Goal: Obtain resource: Download file/media

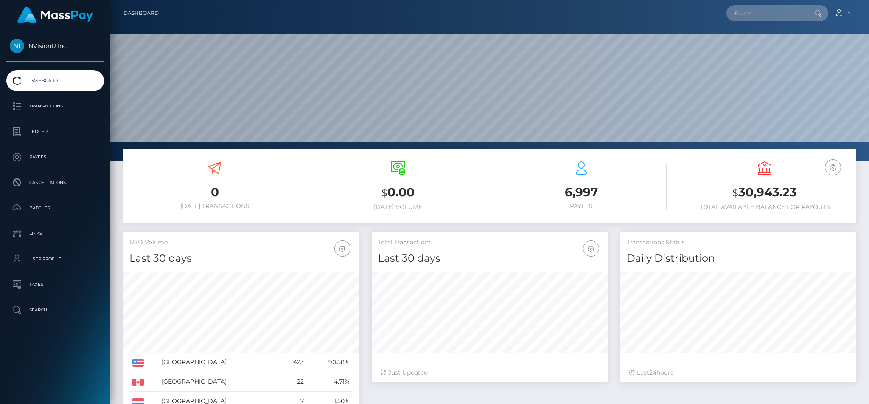
scroll to position [151, 236]
click at [41, 206] on p "Batches" at bounding box center [55, 208] width 91 height 13
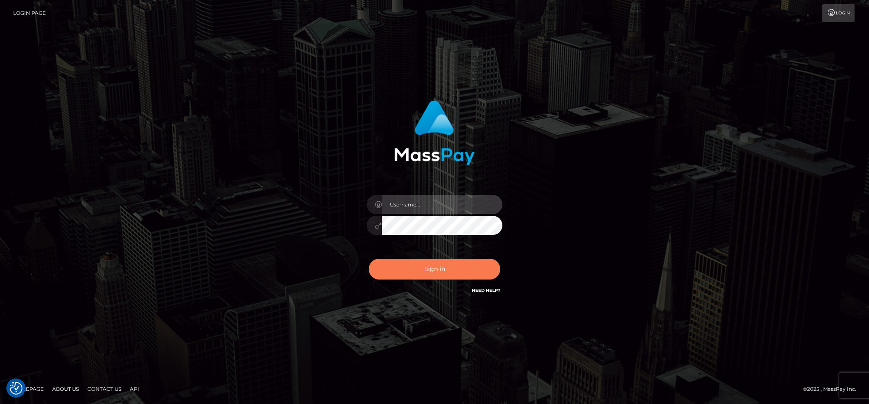
type input "cgomez.nvision"
click at [438, 273] on button "Sign in" at bounding box center [435, 268] width 132 height 21
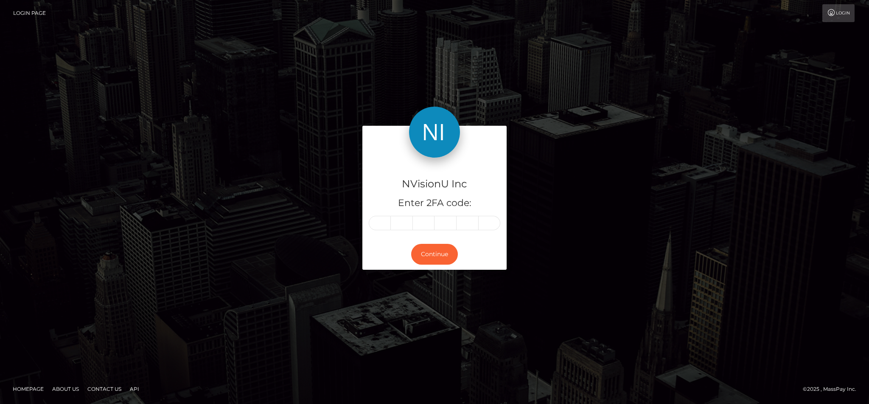
type input "5"
type input "0"
type input "7"
type input "9"
type input "4"
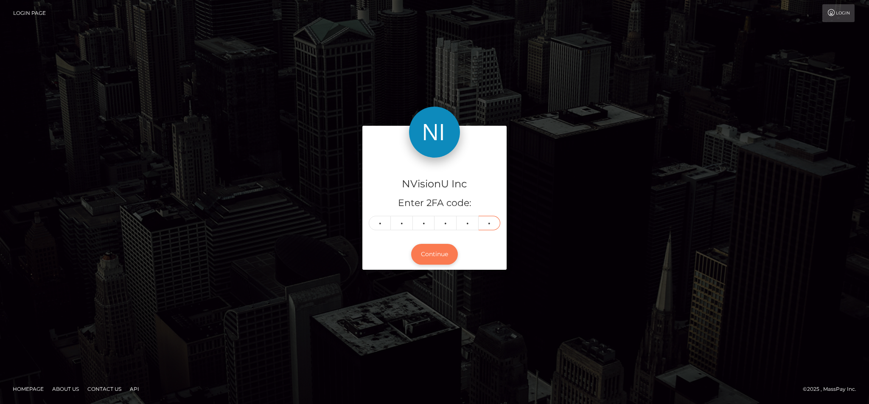
type input "1"
click at [432, 251] on button "Continue" at bounding box center [434, 254] width 47 height 21
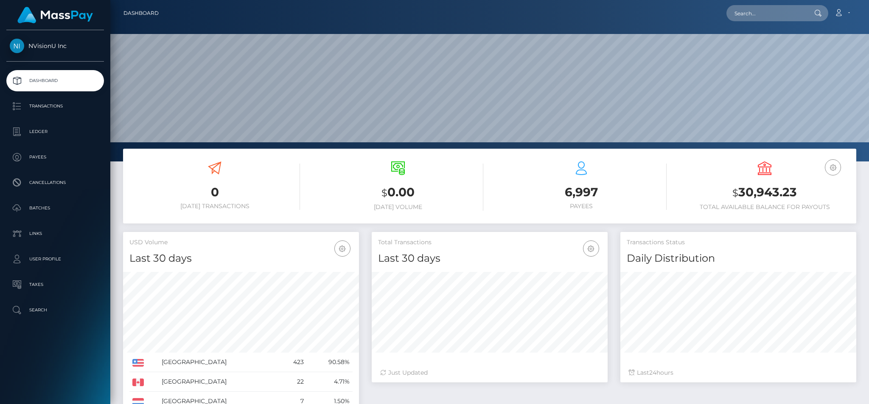
scroll to position [151, 236]
click at [48, 212] on p "Batches" at bounding box center [55, 208] width 91 height 13
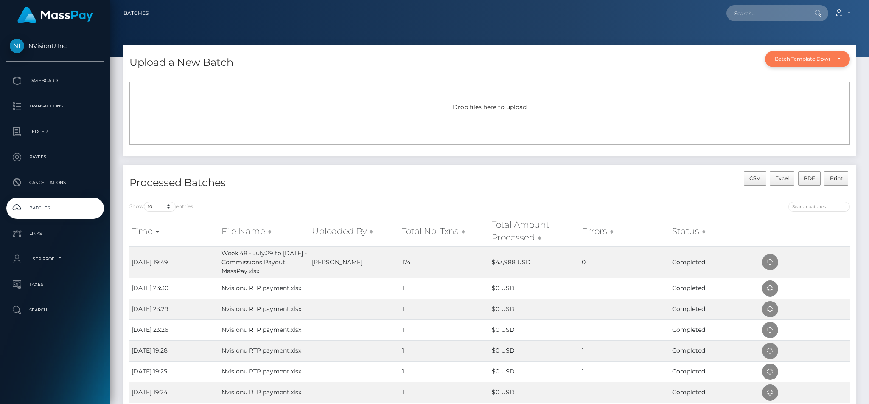
click at [806, 58] on div "Batch Template Download" at bounding box center [803, 59] width 56 height 7
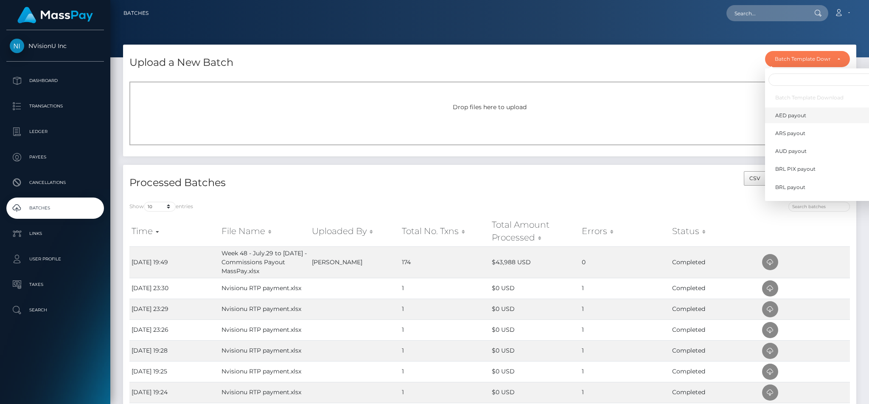
click at [789, 112] on span "AED payout" at bounding box center [790, 116] width 31 height 8
select select "/batch_templates/AED payout.xlsx"
select select
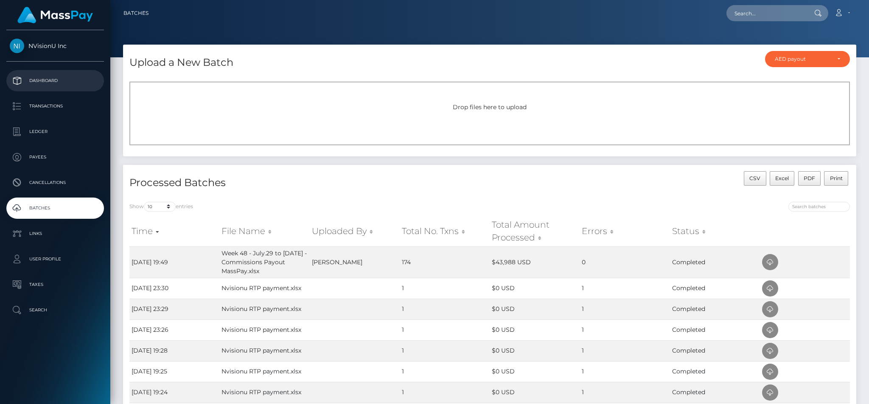
click at [47, 83] on p "Dashboard" at bounding box center [55, 80] width 91 height 13
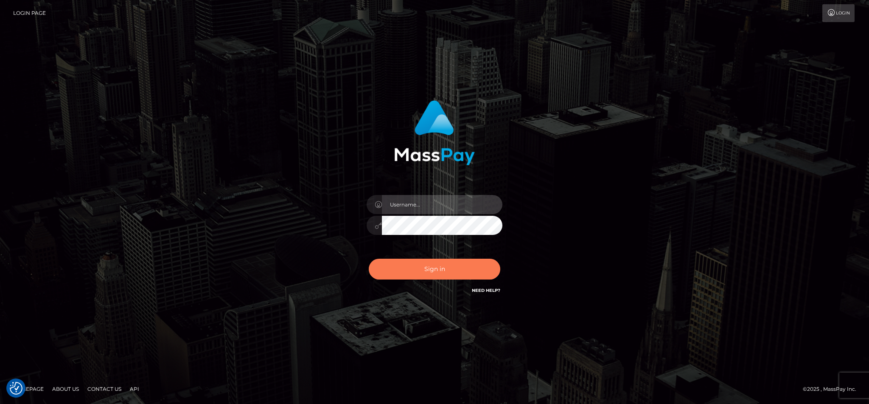
type input "cgomez.nvision"
click at [421, 276] on button "Sign in" at bounding box center [435, 268] width 132 height 21
type input "cgomez.nvision"
click at [403, 109] on img at bounding box center [434, 132] width 81 height 65
click at [417, 274] on button "Sign in" at bounding box center [435, 268] width 132 height 21
